Goal: Navigation & Orientation: Find specific page/section

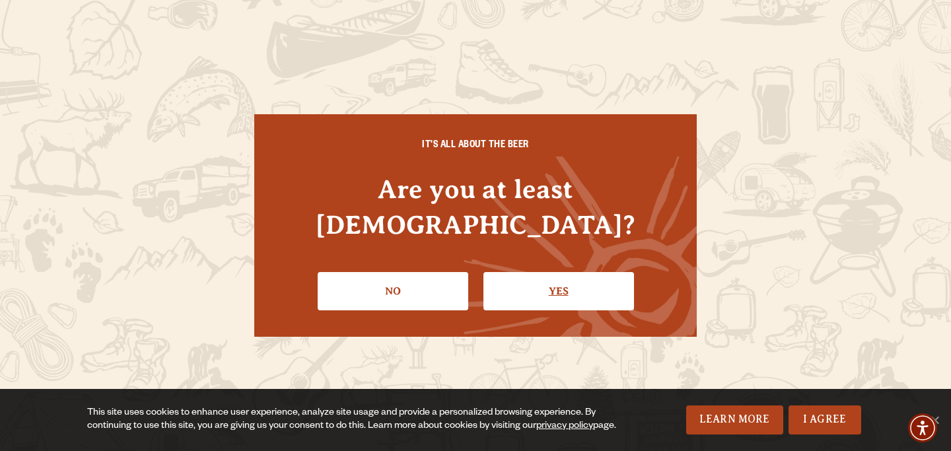
click at [547, 277] on link "Yes" at bounding box center [559, 291] width 151 height 38
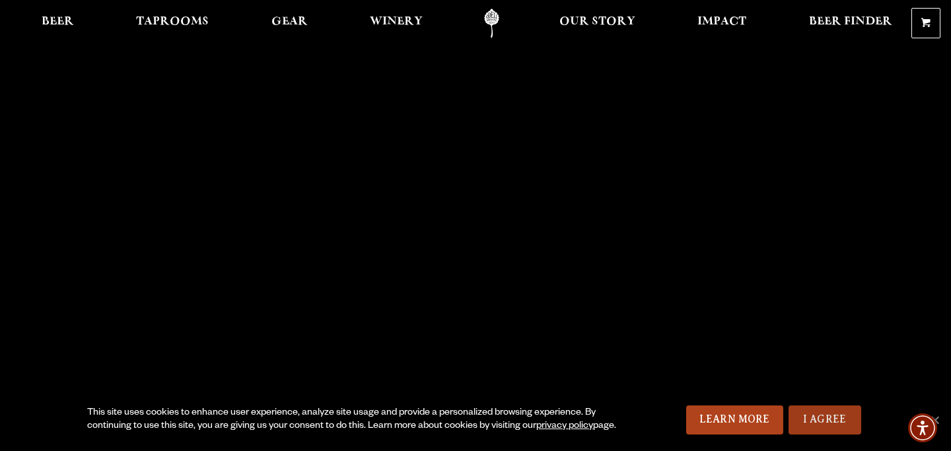
click at [832, 413] on link "I Agree" at bounding box center [825, 420] width 73 height 29
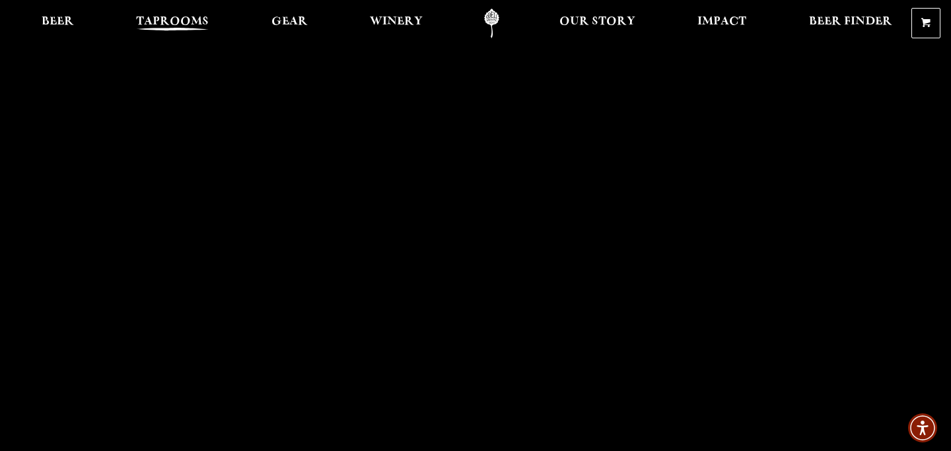
click at [174, 20] on span "Taprooms" at bounding box center [172, 22] width 73 height 11
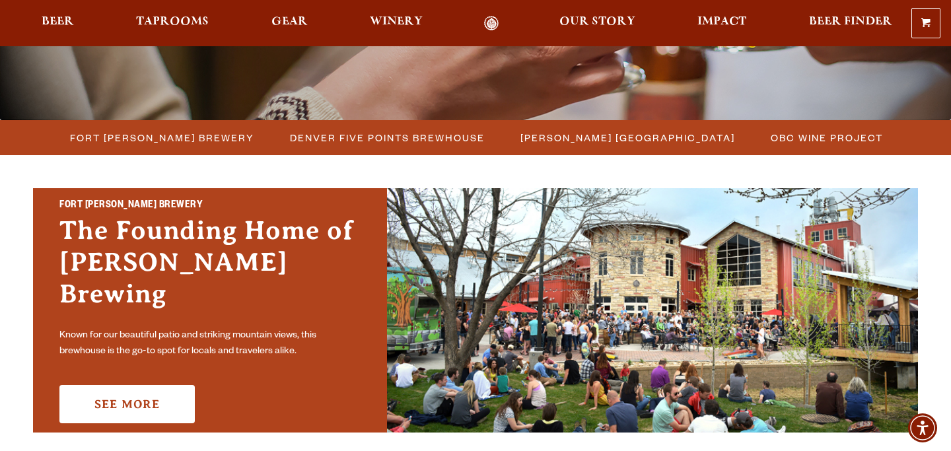
scroll to position [313, 0]
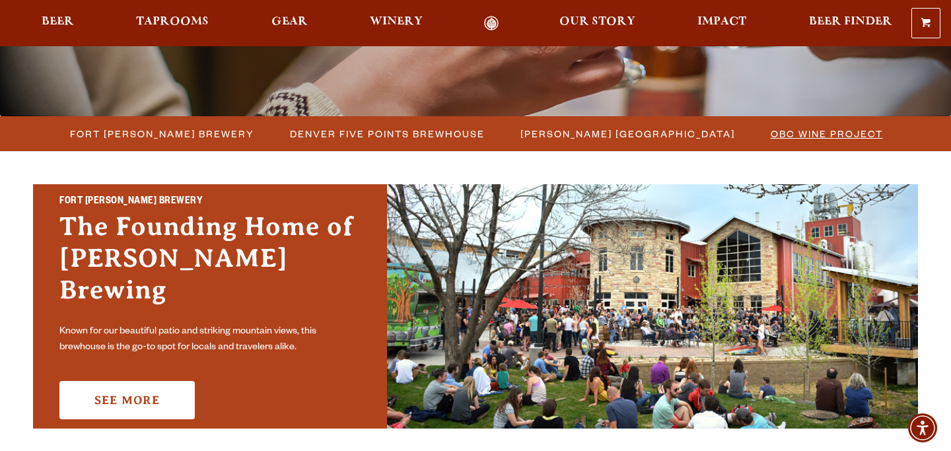
click at [771, 135] on span "OBC Wine Project" at bounding box center [827, 133] width 112 height 19
click at [781, 131] on span "OBC Wine Project" at bounding box center [827, 133] width 112 height 19
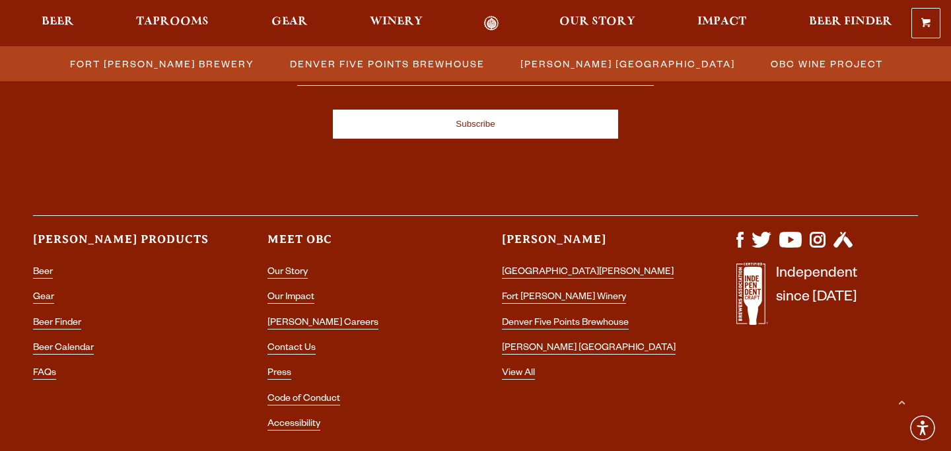
scroll to position [1549, 0]
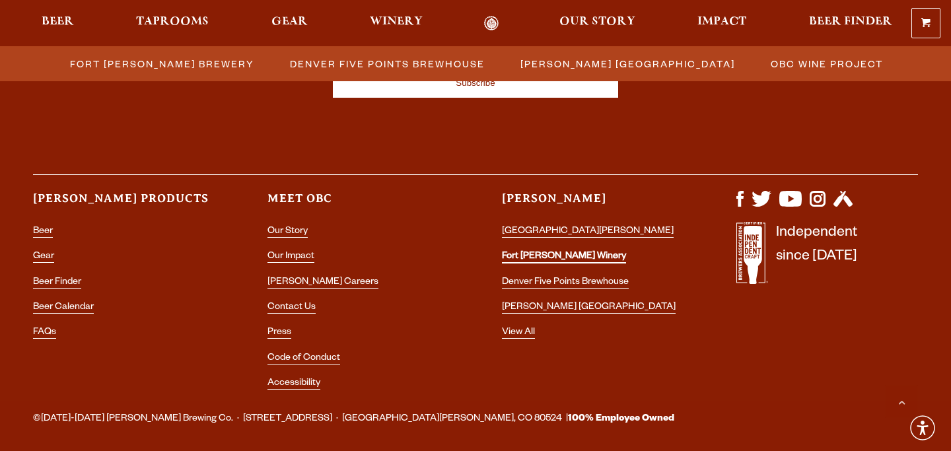
click at [531, 255] on link "Fort [PERSON_NAME] Winery" at bounding box center [564, 258] width 124 height 12
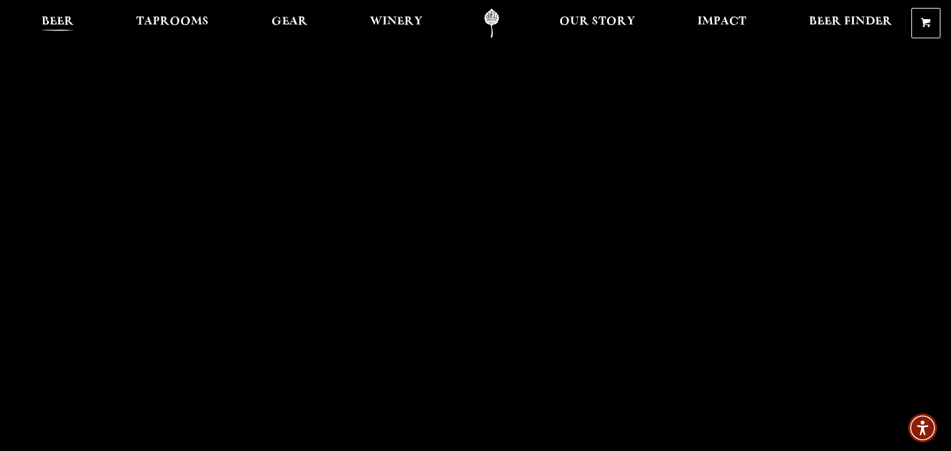
click at [63, 20] on span "Beer" at bounding box center [58, 22] width 32 height 11
